Goal: Communication & Community: Answer question/provide support

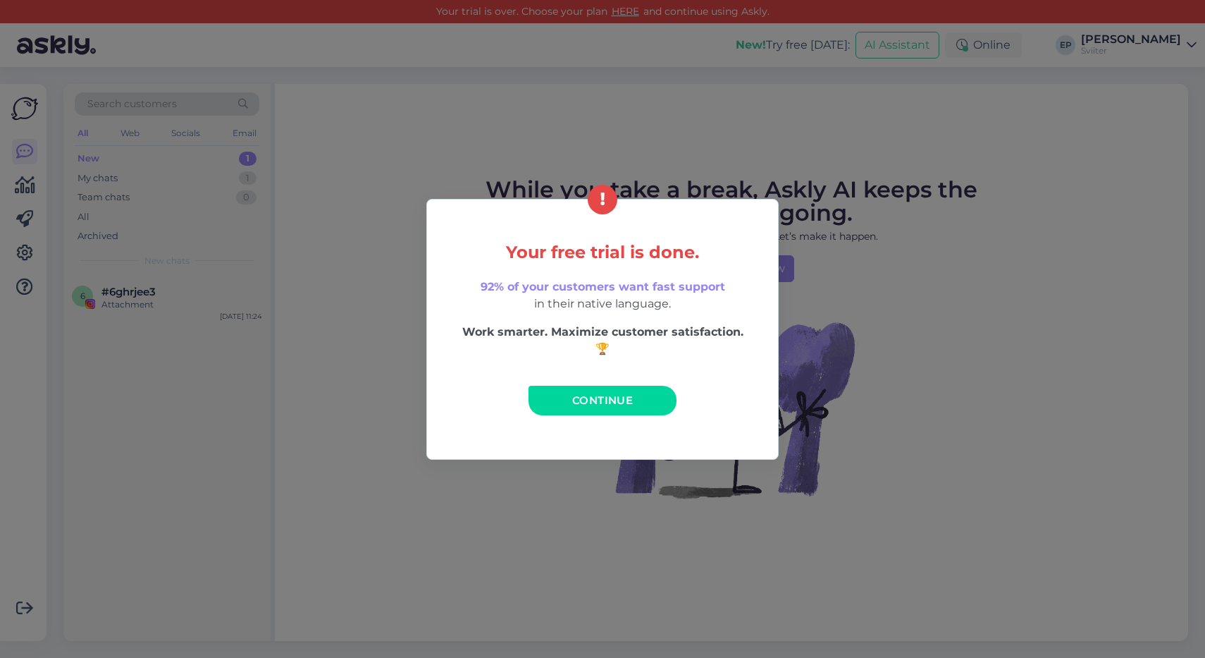
click at [606, 405] on span "Continue" at bounding box center [602, 399] width 61 height 13
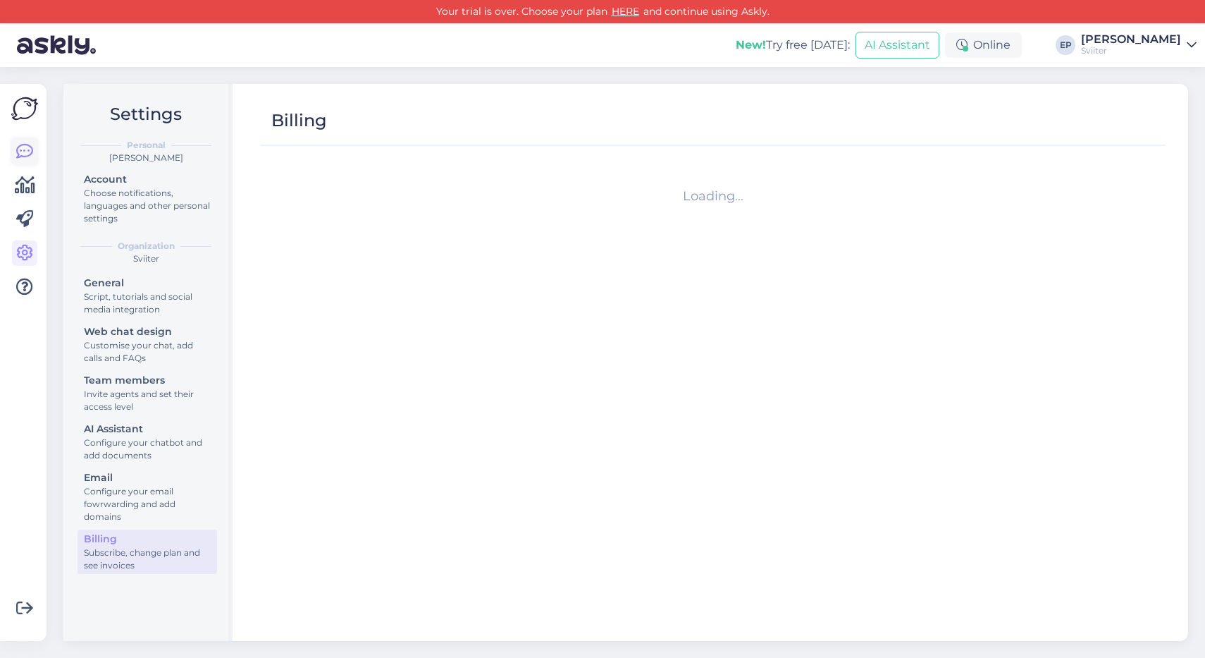
click at [17, 148] on icon at bounding box center [24, 151] width 17 height 17
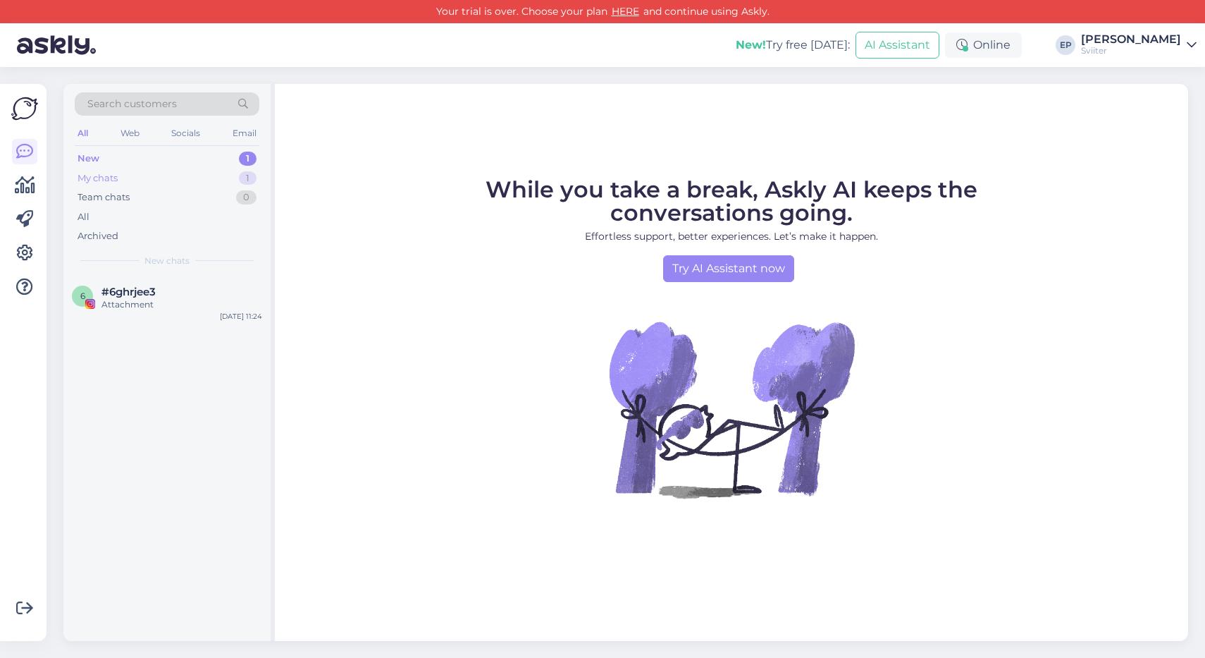
click at [132, 170] on div "My chats 1" at bounding box center [167, 178] width 185 height 20
click at [132, 159] on div "New 1" at bounding box center [167, 159] width 185 height 20
click at [130, 178] on div "My chats 1" at bounding box center [167, 178] width 185 height 20
click at [143, 300] on div "Arusaadav :) Vaatame hiljem, kuidas teil on läinud ja kas vestluste [PERSON_NAM…" at bounding box center [181, 310] width 161 height 25
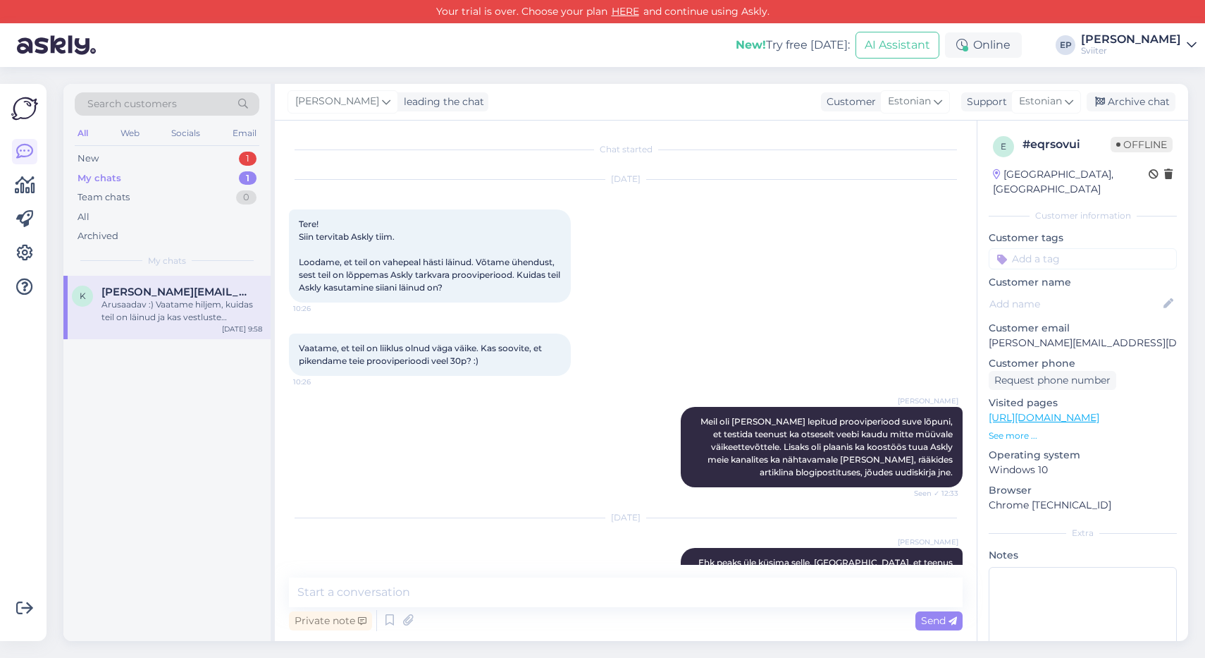
scroll to position [1225, 0]
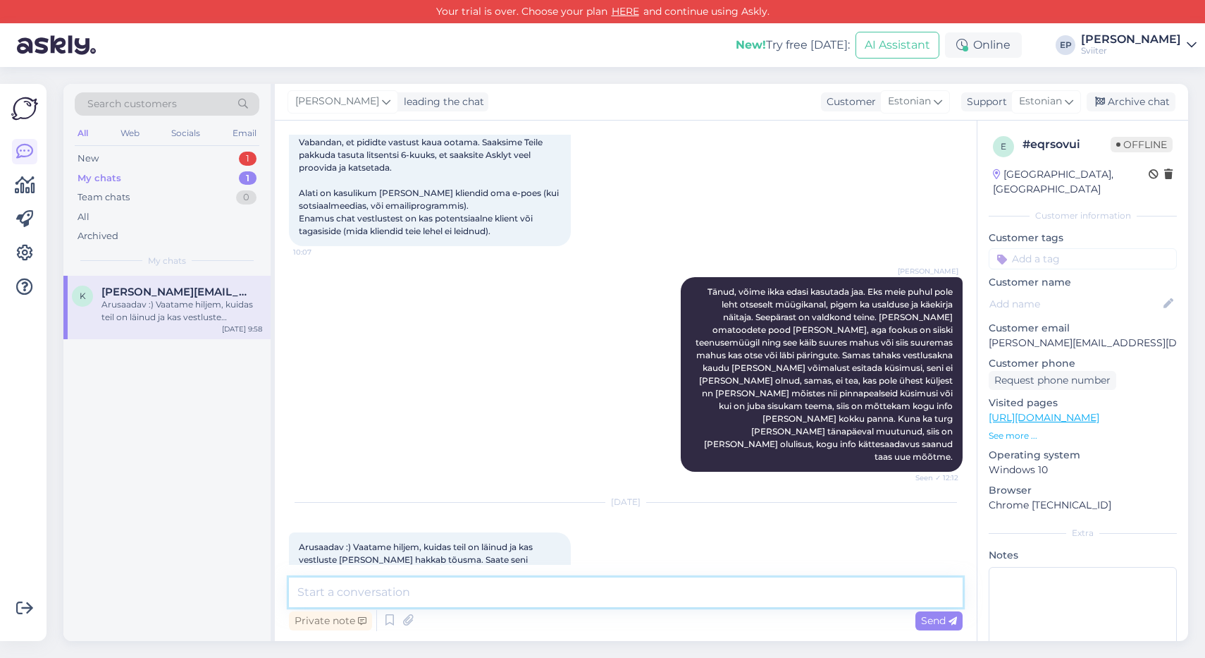
click at [438, 593] on textarea at bounding box center [626, 592] width 674 height 30
click at [331, 593] on textarea "Hästi, teeme nii. [PERSON_NAME] triali punase errori kinni panna :)" at bounding box center [626, 592] width 674 height 30
click at [516, 592] on textarea "Hästi, katsetame. Teeme nii. [PERSON_NAME] triali punase errori kinni panna :)" at bounding box center [626, 592] width 674 height 30
drag, startPoint x: 677, startPoint y: 591, endPoint x: 602, endPoint y: 590, distance: 75.4
click at [602, 590] on textarea "Hästi, katsetame. Teeme nii. [PERSON_NAME] aegunud triali punase errori kinni p…" at bounding box center [626, 592] width 674 height 30
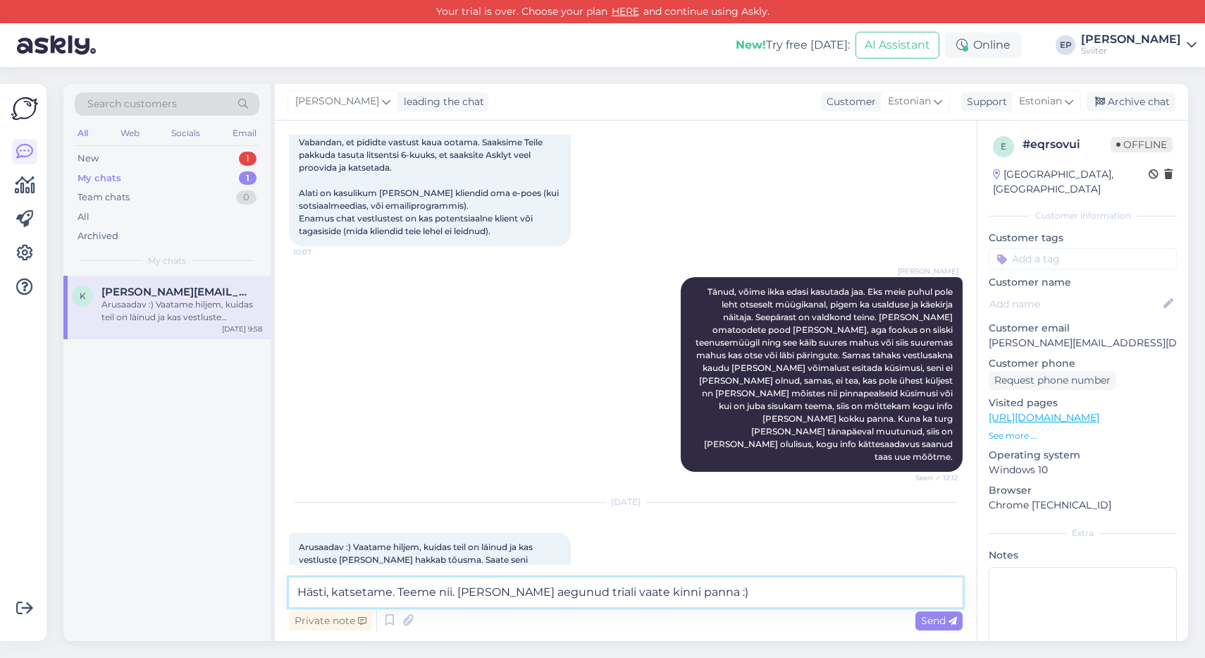
click at [699, 591] on textarea "Hästi, katsetame. Teeme nii. [PERSON_NAME] aegunud triali vaate kinni panna :)" at bounding box center [626, 592] width 674 height 30
type textarea "Hästi, katsetame. Teeme nii. [PERSON_NAME] aegunud triali vaate kinni keerata :)"
click at [929, 622] on span "Send" at bounding box center [939, 620] width 36 height 13
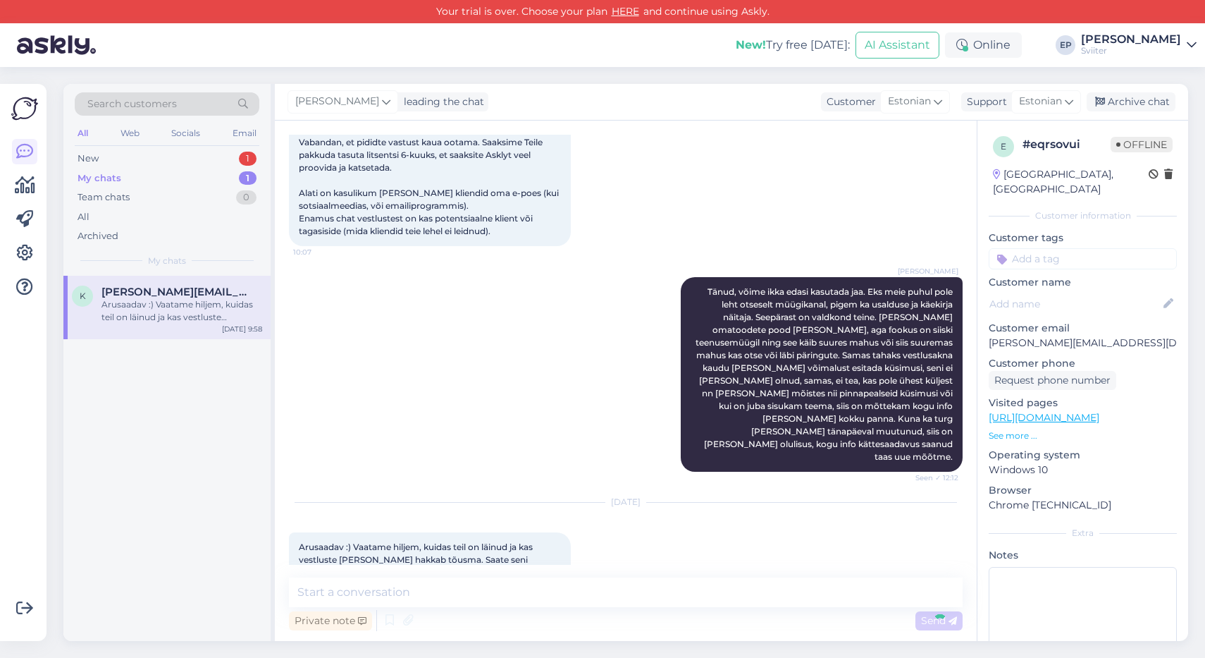
scroll to position [1328, 0]
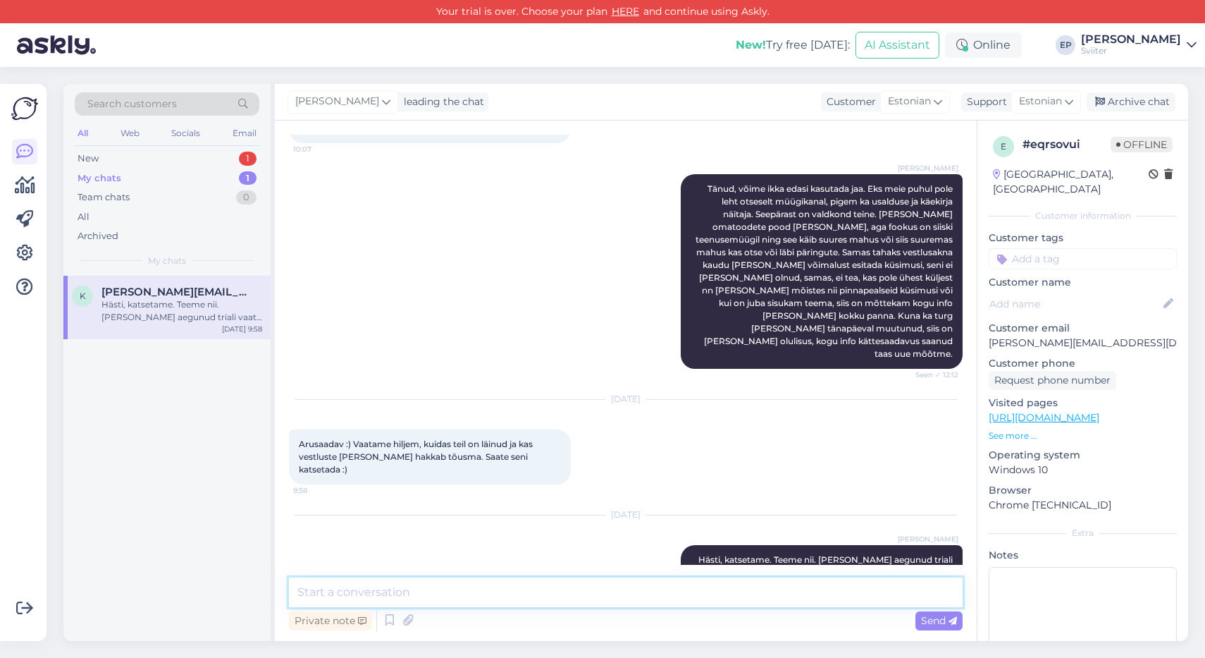
click at [651, 597] on textarea at bounding box center [626, 592] width 674 height 30
type textarea "Aitäh."
click at [937, 620] on span "Send" at bounding box center [939, 620] width 36 height 13
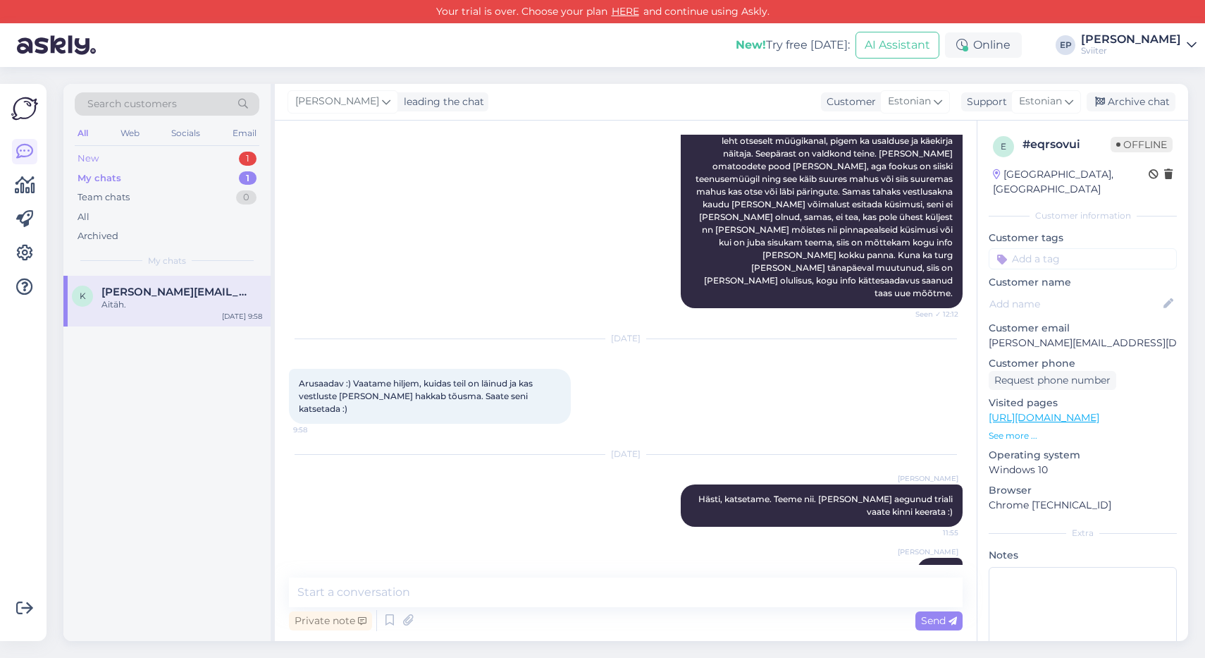
click at [176, 157] on div "New 1" at bounding box center [167, 159] width 185 height 20
click at [159, 293] on div "#6ghrjee3" at bounding box center [181, 291] width 161 height 13
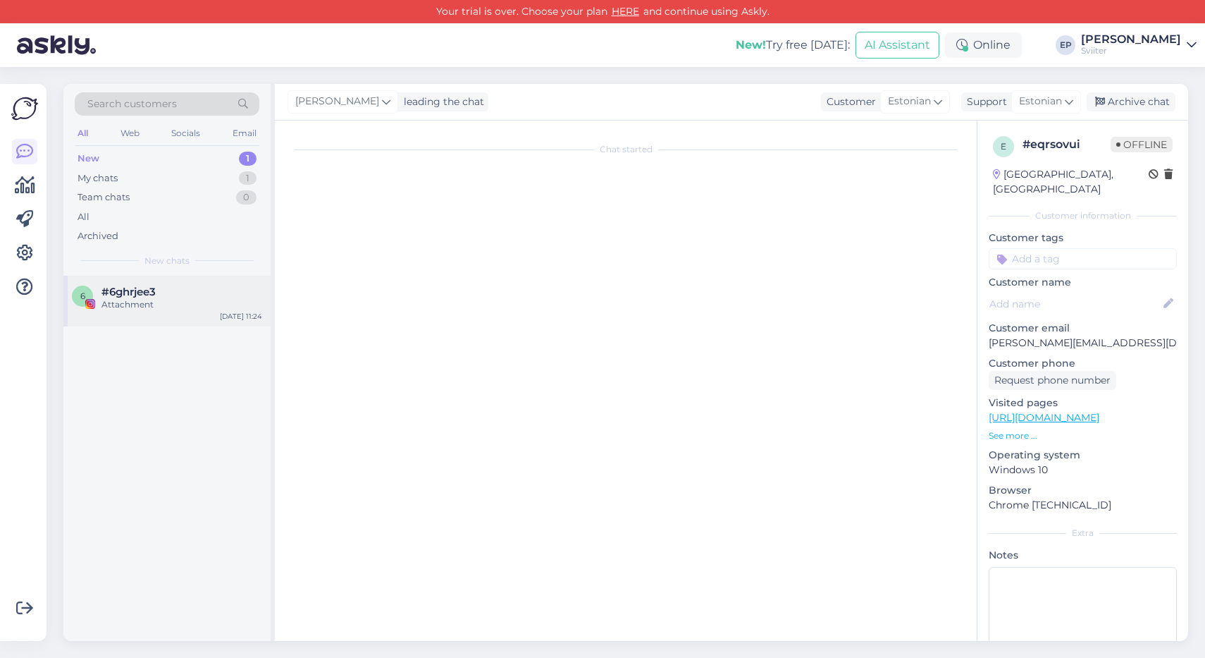
scroll to position [0, 0]
